Goal: Task Accomplishment & Management: Manage account settings

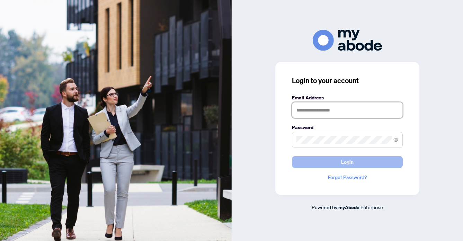
type input "**********"
click at [347, 162] on span "Login" at bounding box center [347, 162] width 12 height 11
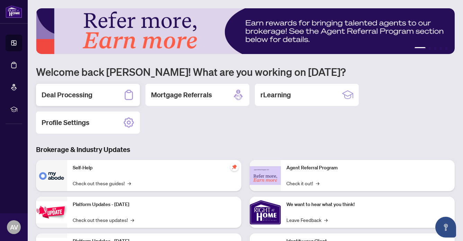
click at [68, 93] on h2 "Deal Processing" at bounding box center [67, 95] width 51 height 10
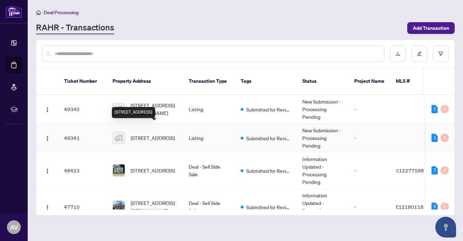
click at [153, 134] on span "[STREET_ADDRESS]" at bounding box center [153, 138] width 44 height 8
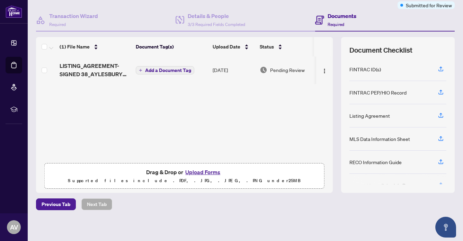
scroll to position [58, 0]
click at [205, 168] on button "Upload Forms" at bounding box center [202, 171] width 39 height 9
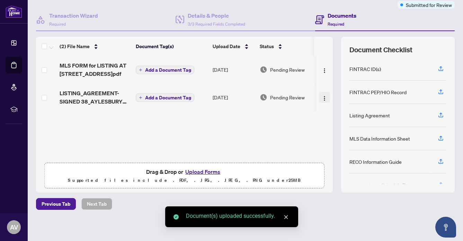
click at [322, 96] on img "button" at bounding box center [325, 99] width 6 height 6
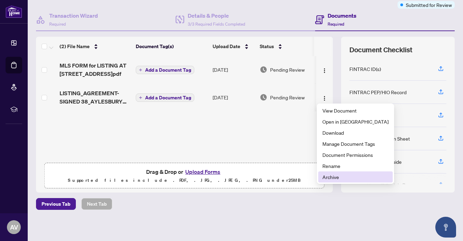
click at [332, 175] on span "Archive" at bounding box center [356, 177] width 66 height 8
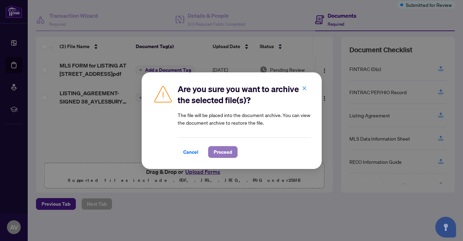
click at [221, 152] on span "Proceed" at bounding box center [223, 152] width 18 height 11
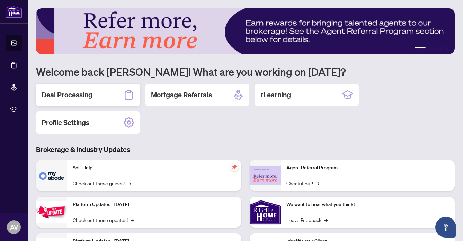
click at [72, 94] on h2 "Deal Processing" at bounding box center [67, 95] width 51 height 10
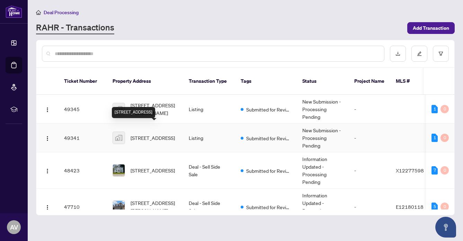
click at [155, 134] on span "[STREET_ADDRESS]" at bounding box center [153, 138] width 44 height 8
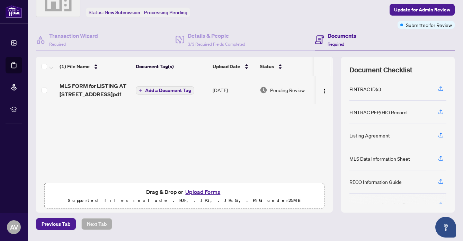
scroll to position [41, 0]
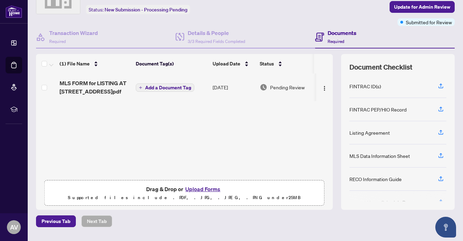
click at [203, 186] on button "Upload Forms" at bounding box center [202, 189] width 39 height 9
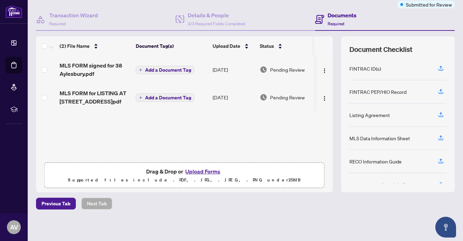
scroll to position [59, 0]
click at [207, 168] on button "Upload Forms" at bounding box center [202, 171] width 39 height 9
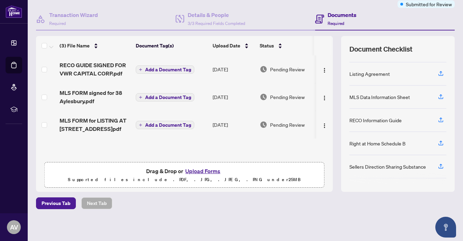
scroll to position [42, 0]
click at [198, 170] on button "Upload Forms" at bounding box center [202, 171] width 39 height 9
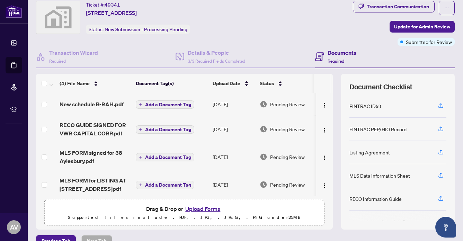
scroll to position [0, 0]
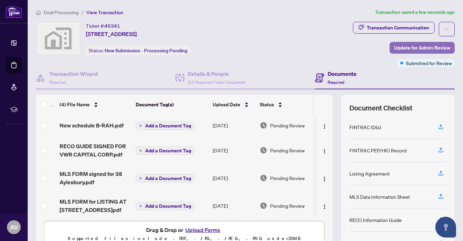
click at [420, 44] on span "Update for Admin Review" at bounding box center [422, 47] width 56 height 11
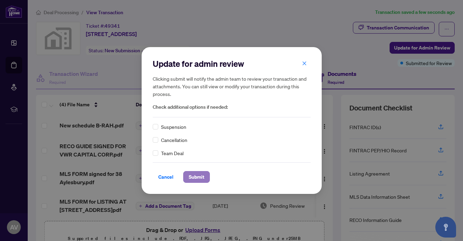
click at [193, 175] on span "Submit" at bounding box center [197, 177] width 16 height 11
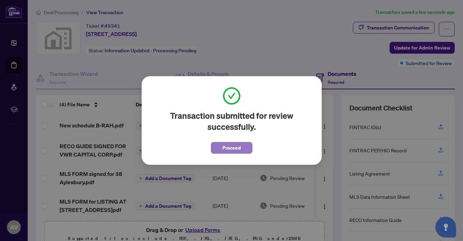
click at [237, 148] on span "Proceed" at bounding box center [231, 147] width 18 height 11
